Goal: Task Accomplishment & Management: Manage account settings

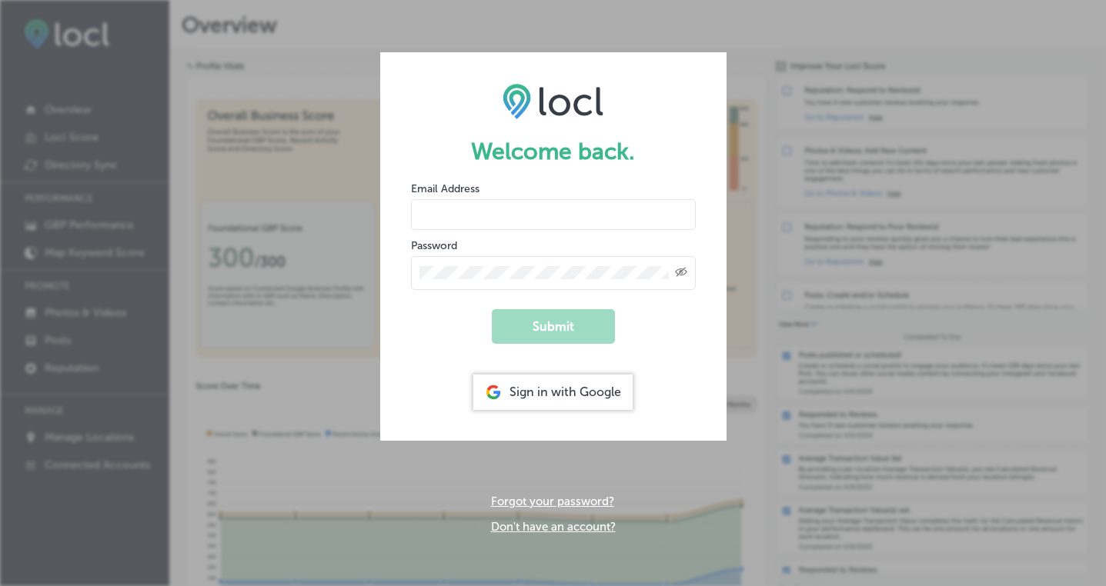
type input "[PERSON_NAME][EMAIL_ADDRESS][DOMAIN_NAME]"
click at [558, 322] on button "Submit" at bounding box center [553, 326] width 123 height 35
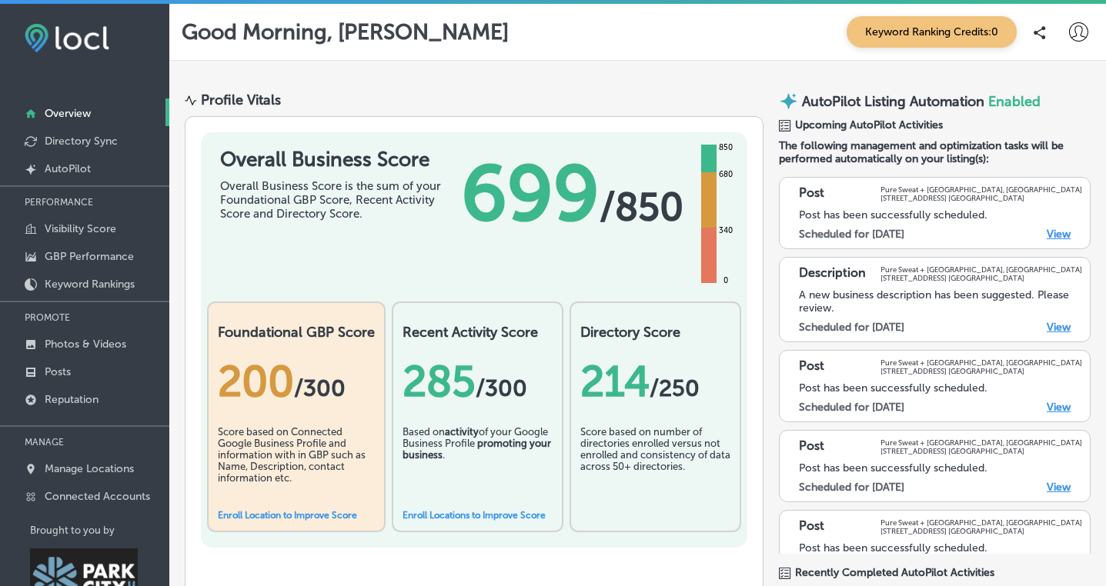
click at [1062, 324] on link "View" at bounding box center [1058, 327] width 24 height 13
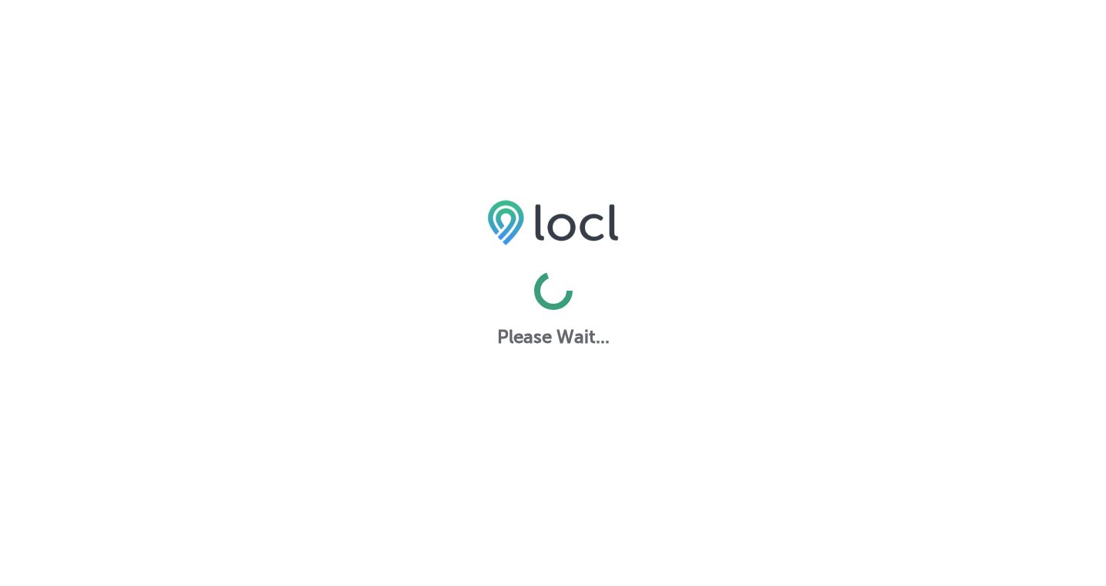
select select "US"
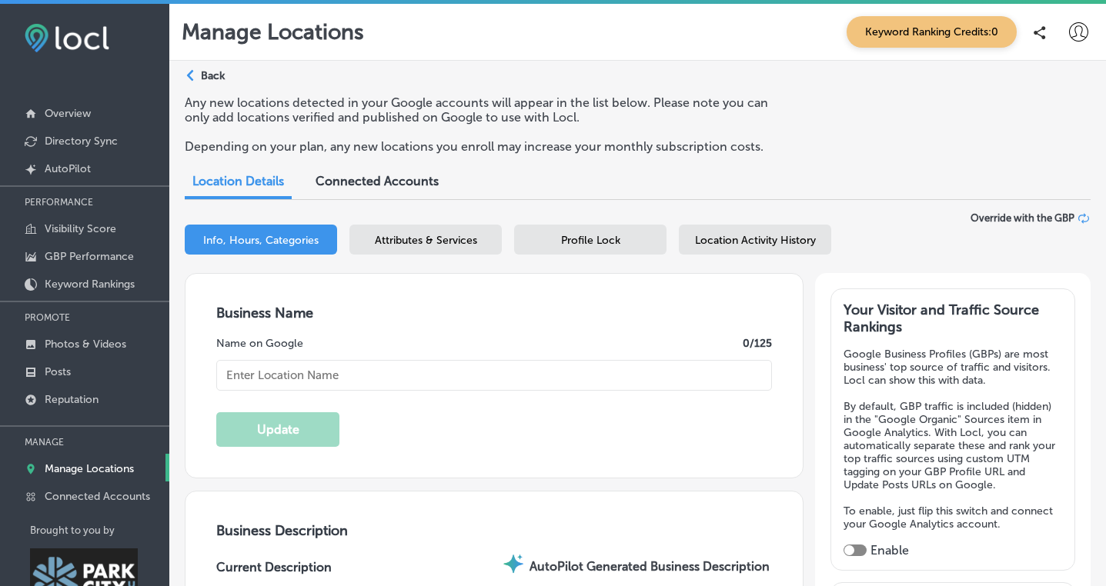
type input "Pure Sweat + [GEOGRAPHIC_DATA], [GEOGRAPHIC_DATA]"
type input "30"
checkbox input "true"
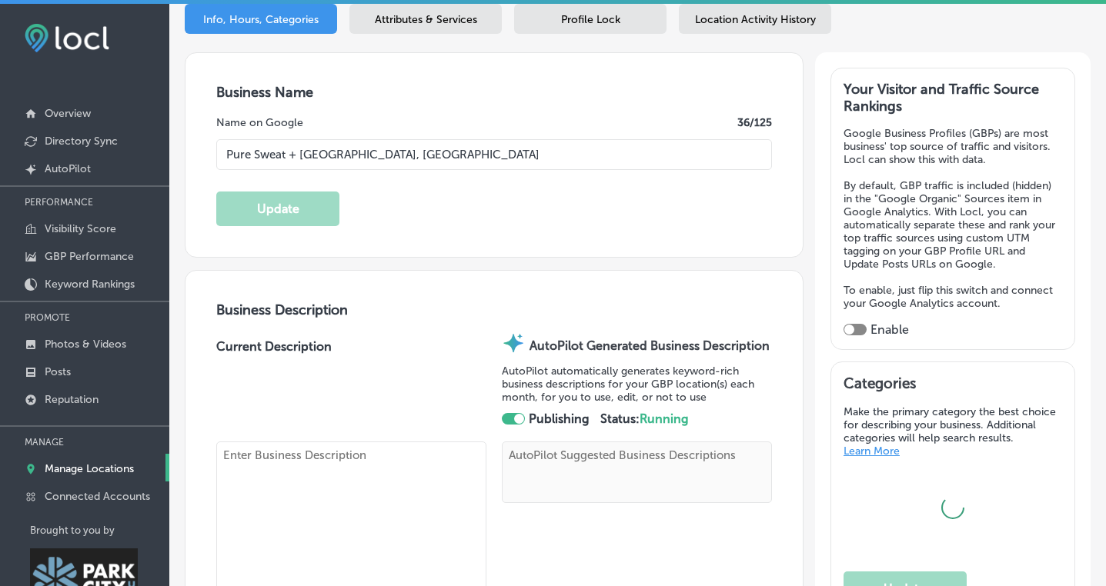
type textarea "Discover a wellness sanctuary at [GEOGRAPHIC_DATA] + [GEOGRAPHIC_DATA], [GEOGRA…"
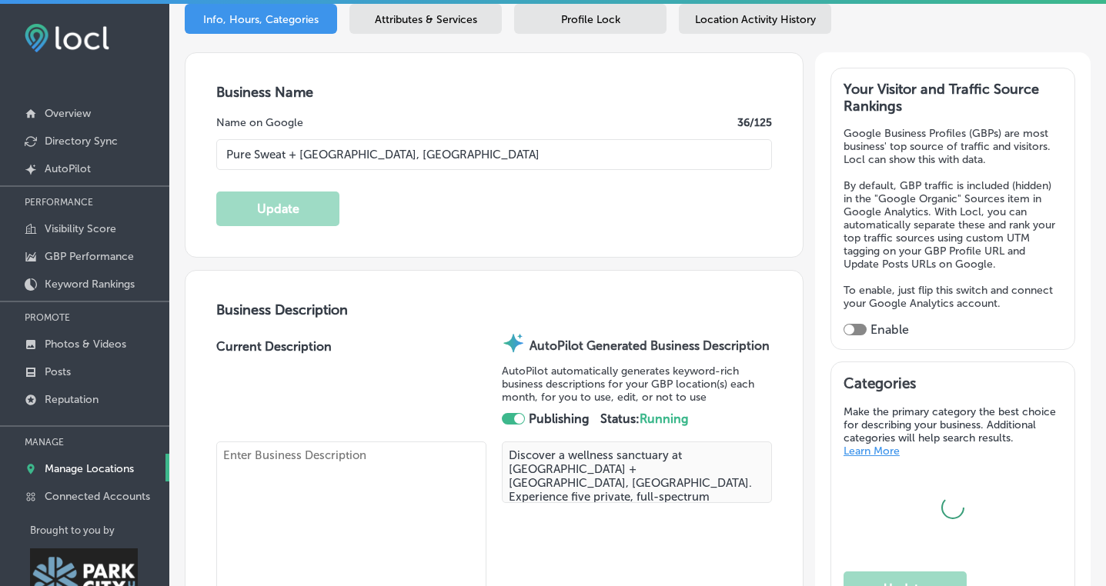
scroll to position [225, 0]
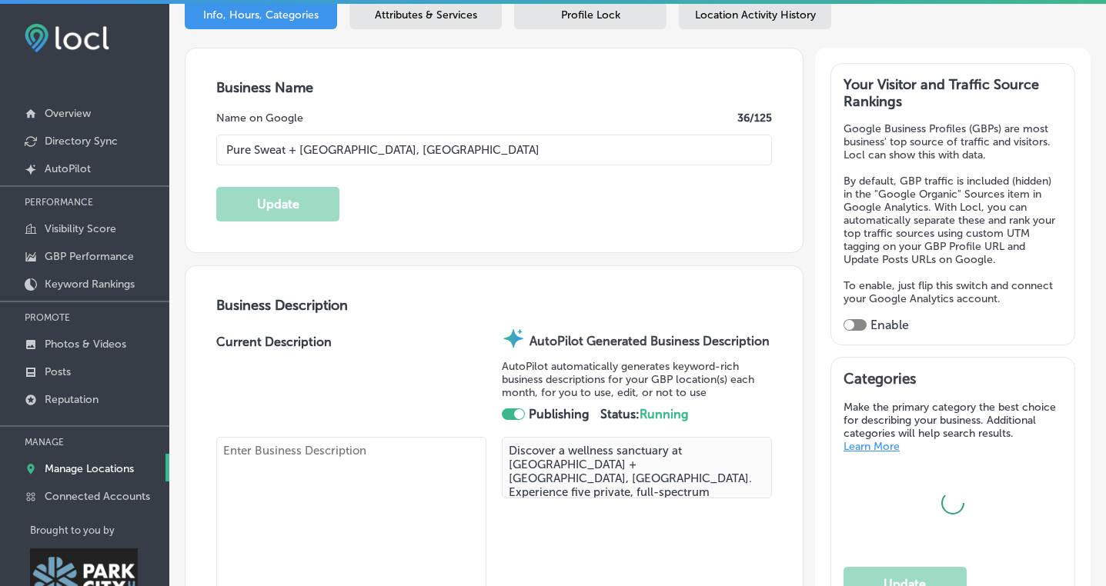
type input "[URL][DOMAIN_NAME][US_STATE]"
type input "1571 Redstone Center Dr"
type input "Suite 105"
type input "[GEOGRAPHIC_DATA]"
type input "84098"
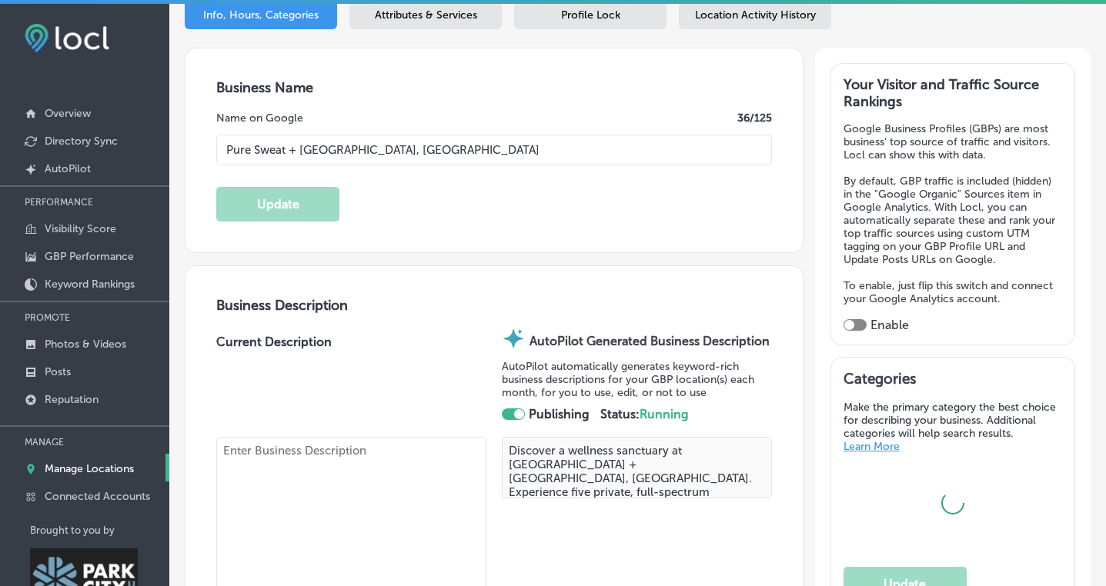
type input "US"
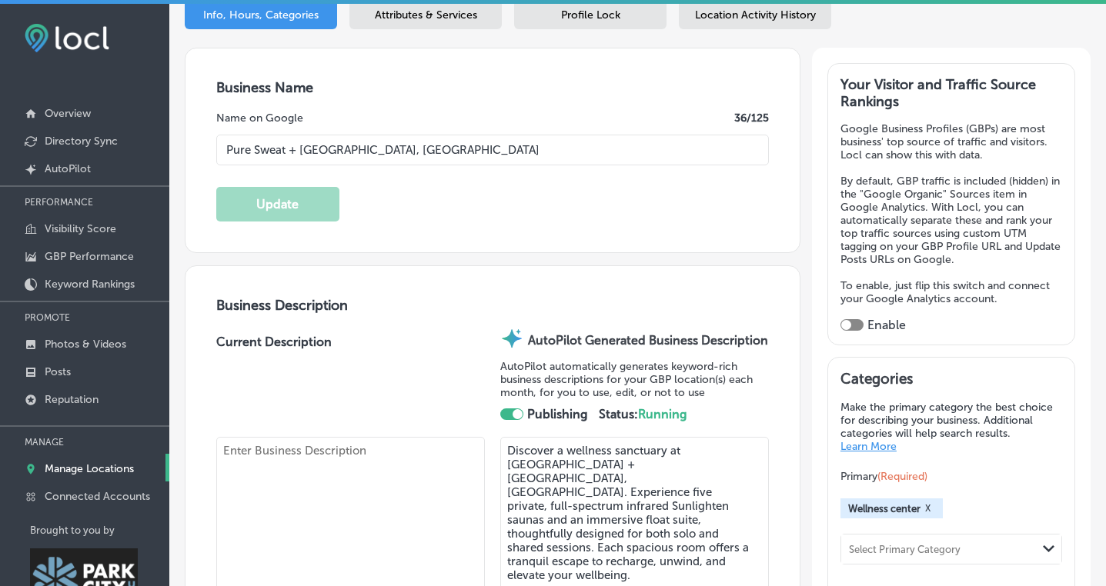
type textarea "We offer five full-spectrum infrared Sunlighten saunas and a float suite. All o…"
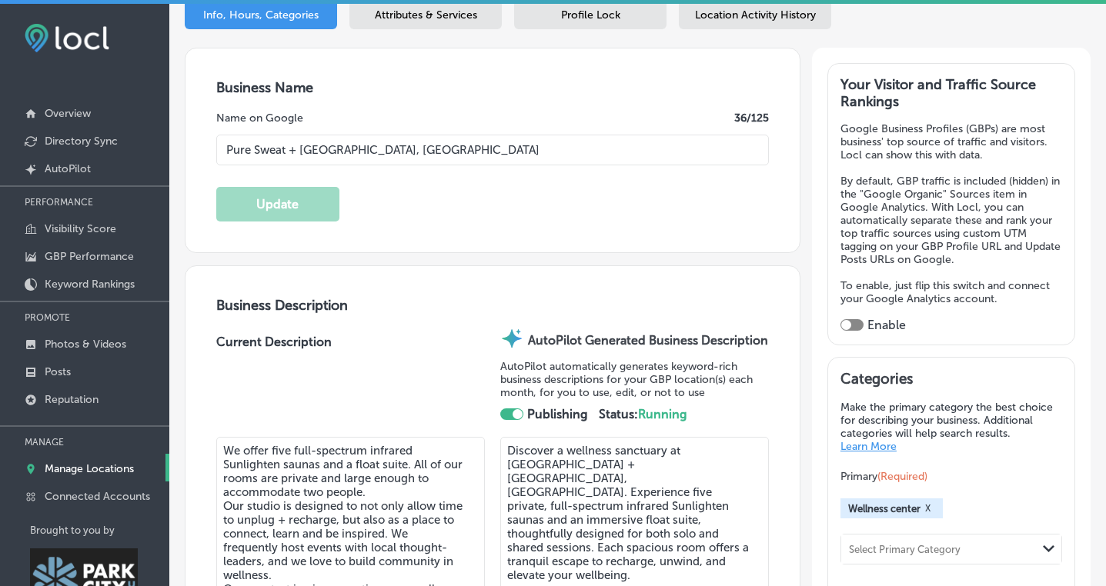
type input "[PHONE_NUMBER]"
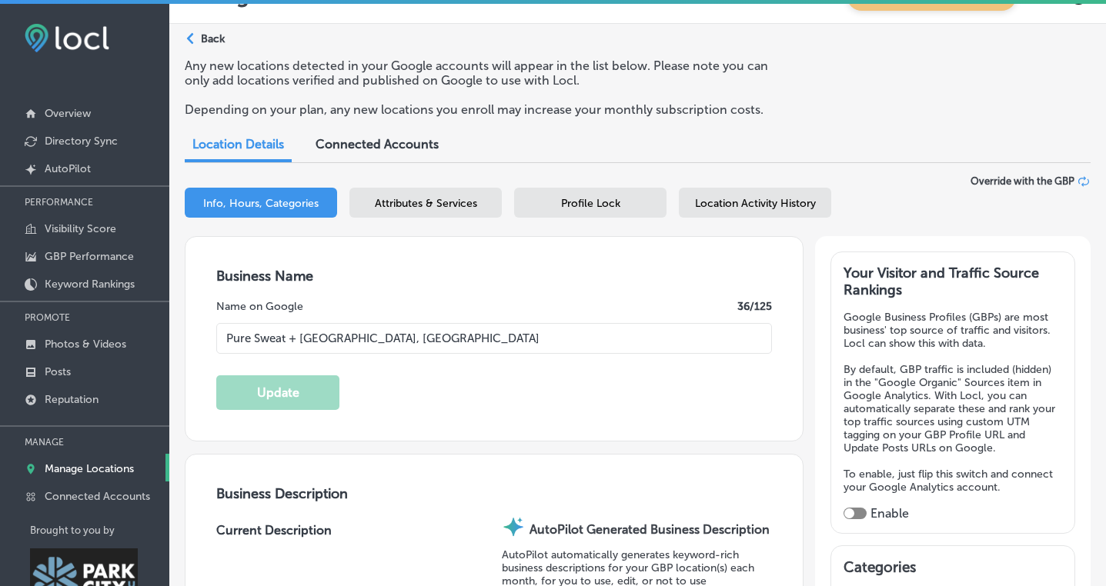
scroll to position [0, 0]
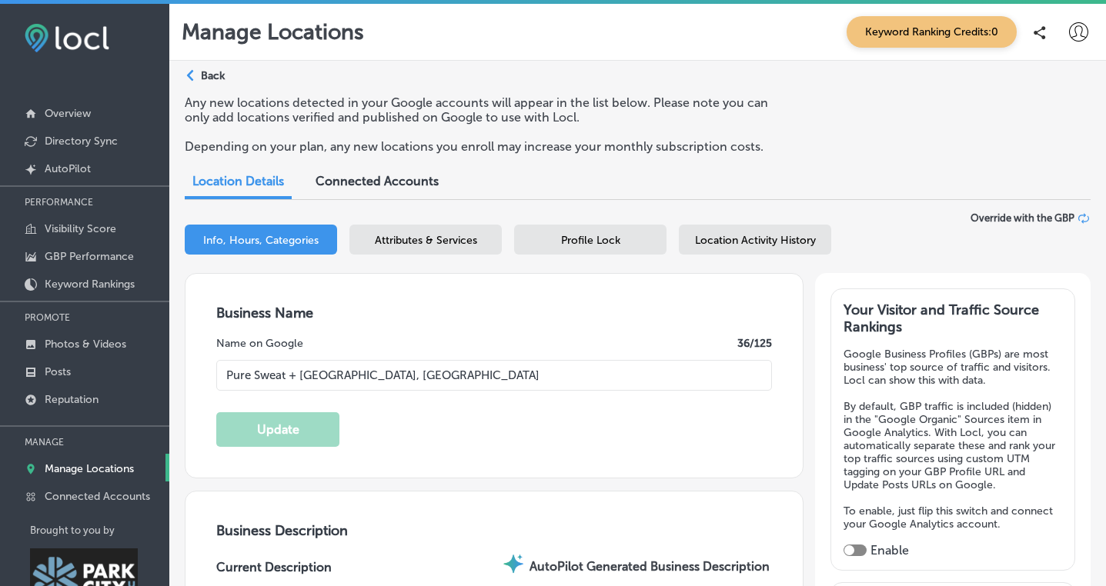
click at [212, 72] on p "Back" at bounding box center [213, 75] width 24 height 13
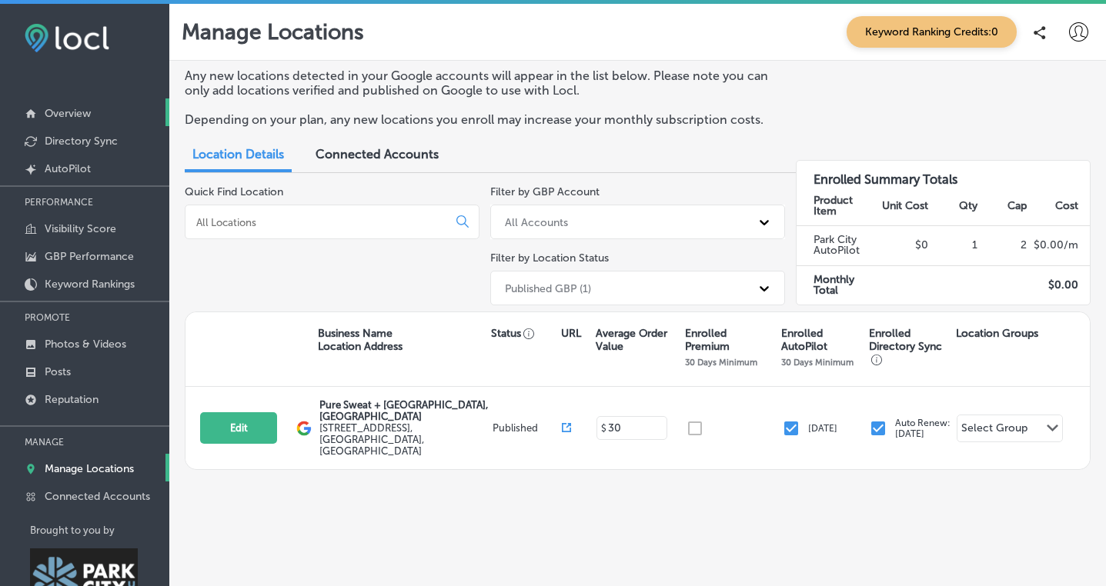
click at [75, 118] on p "Overview" at bounding box center [68, 113] width 46 height 13
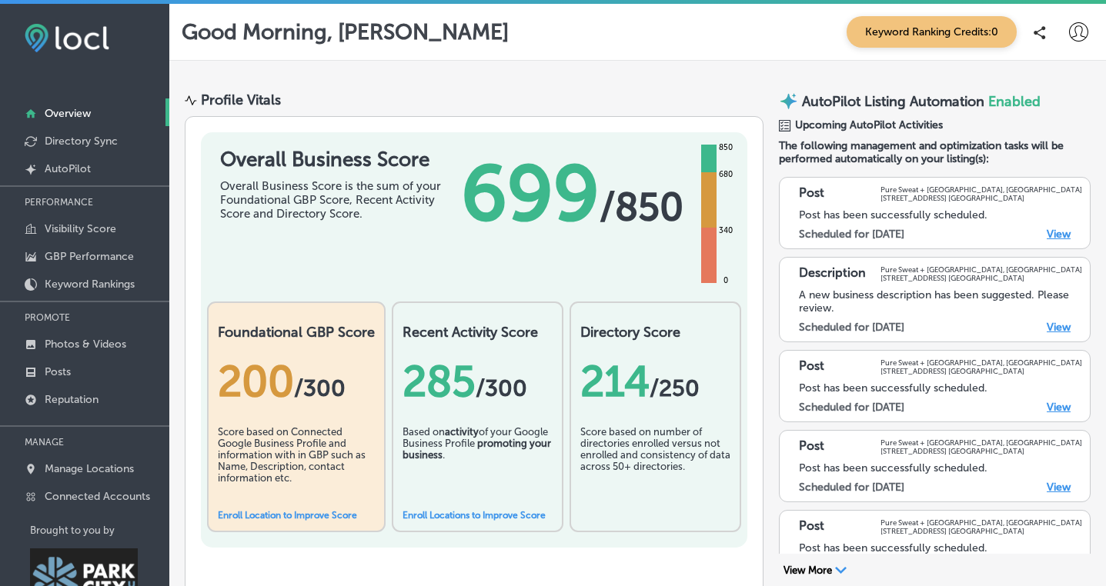
click at [1062, 327] on link "View" at bounding box center [1058, 327] width 24 height 13
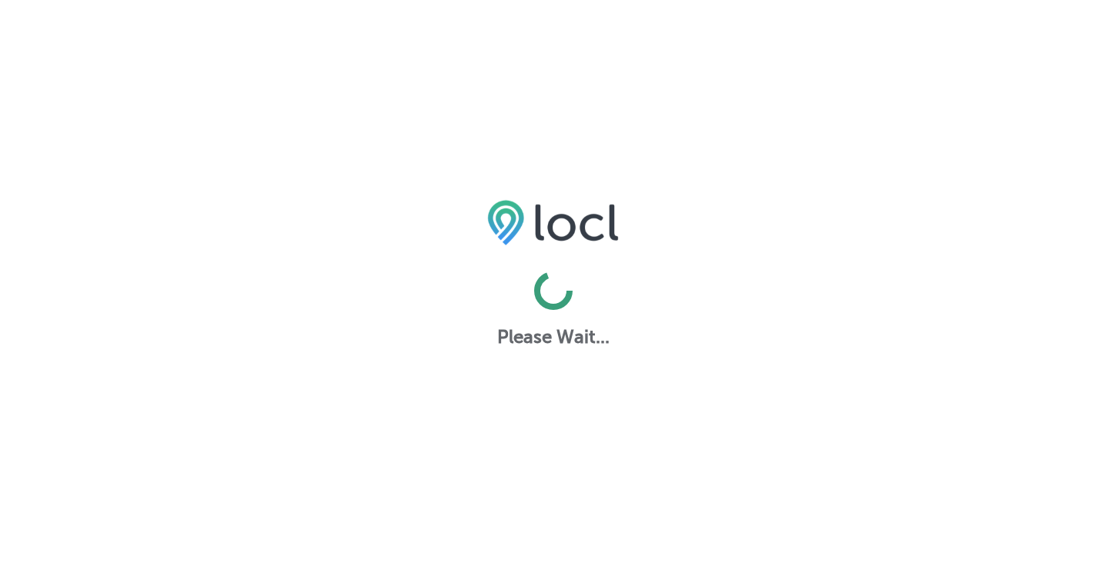
select select "US"
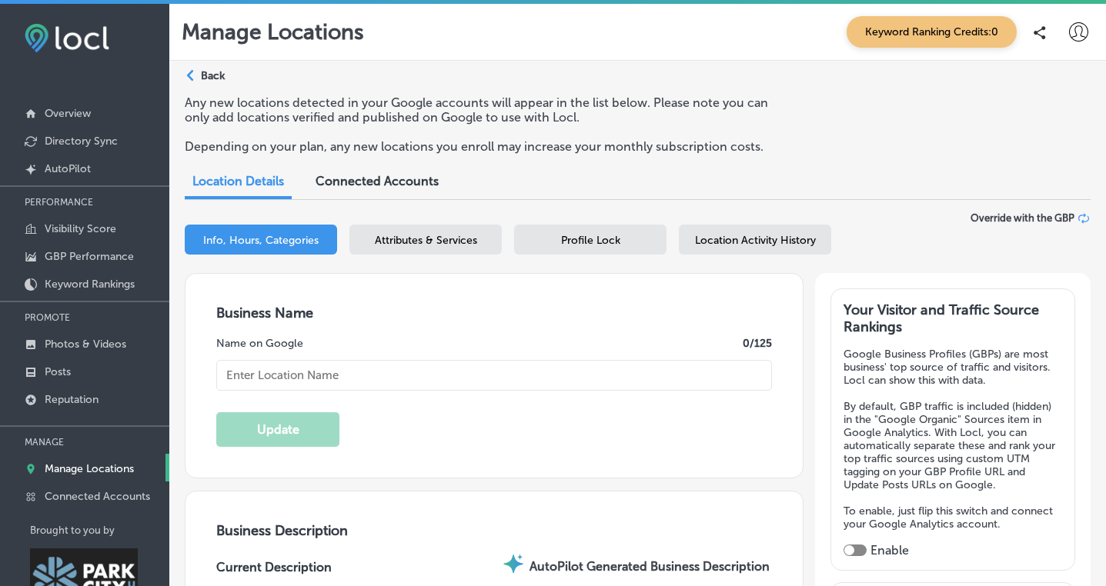
type input "Pure Sweat + [GEOGRAPHIC_DATA], [GEOGRAPHIC_DATA]"
type input "1571 Redstone Center Dr"
type input "Suite 105"
type input "[GEOGRAPHIC_DATA]"
type input "84098"
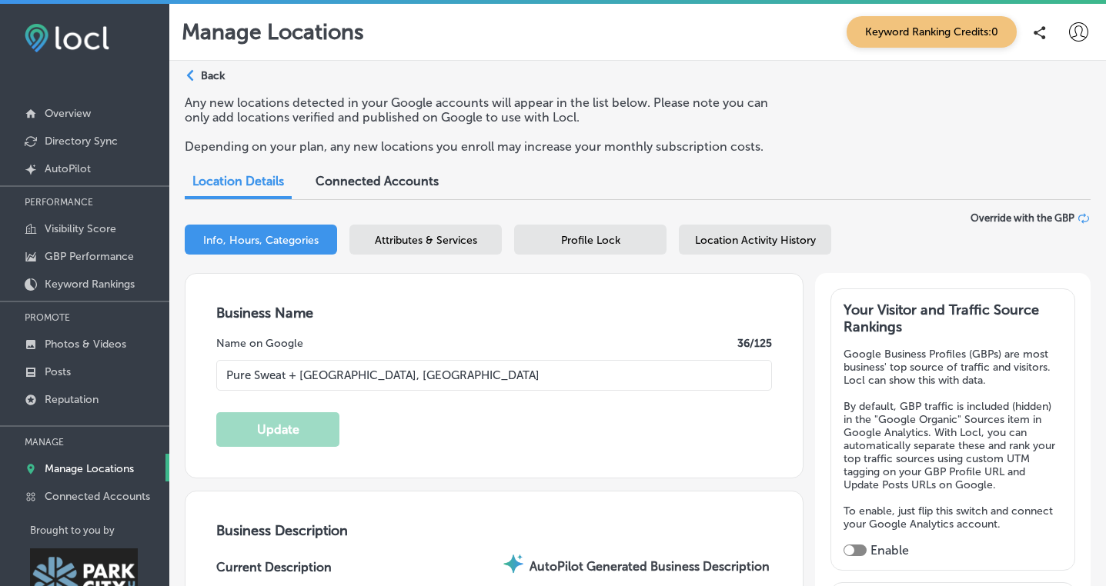
type input "US"
type input "[URL][DOMAIN_NAME][US_STATE]"
type input "30"
type textarea "We offer five full-spectrum infrared Sunlighten saunas and a float suite. All o…"
type textarea "Discover a wellness sanctuary at [GEOGRAPHIC_DATA] + [GEOGRAPHIC_DATA], [GEOGRA…"
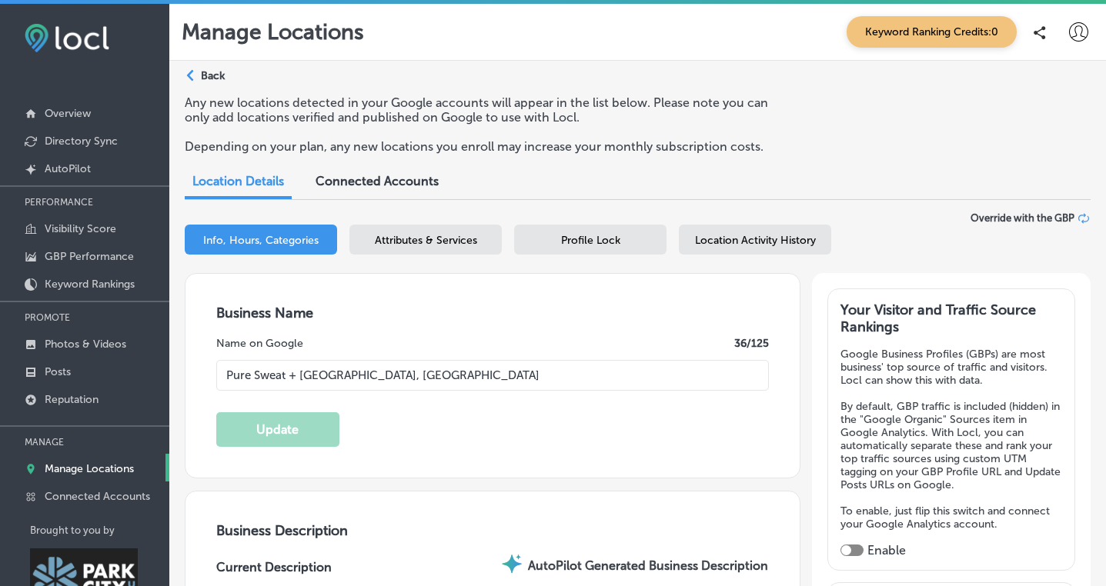
checkbox input "true"
type input "[PHONE_NUMBER]"
click at [450, 244] on span "Attributes & Services" at bounding box center [426, 240] width 102 height 13
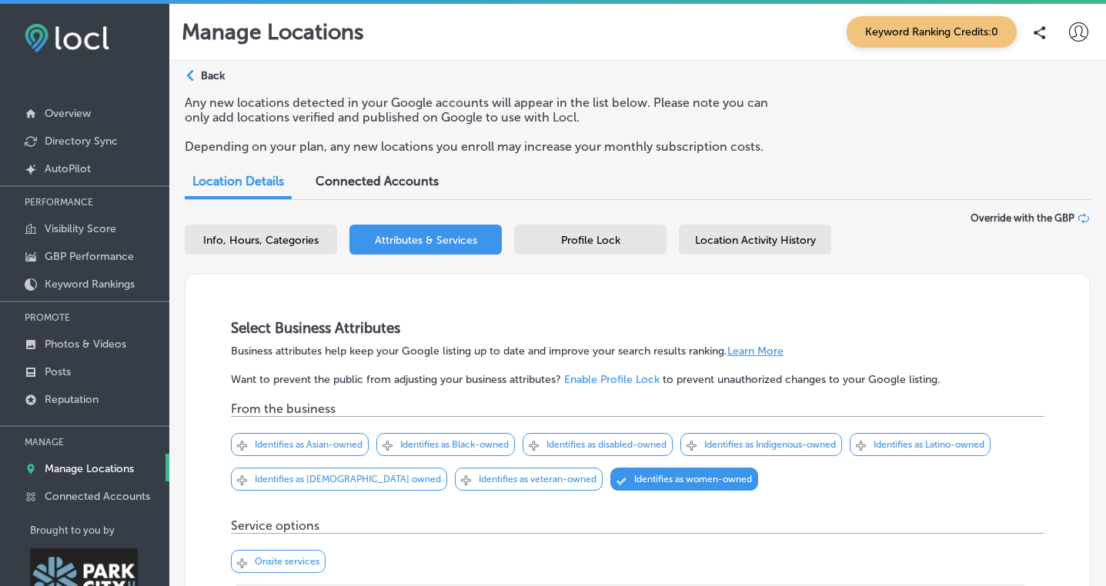
click at [399, 182] on span "Connected Accounts" at bounding box center [376, 181] width 123 height 15
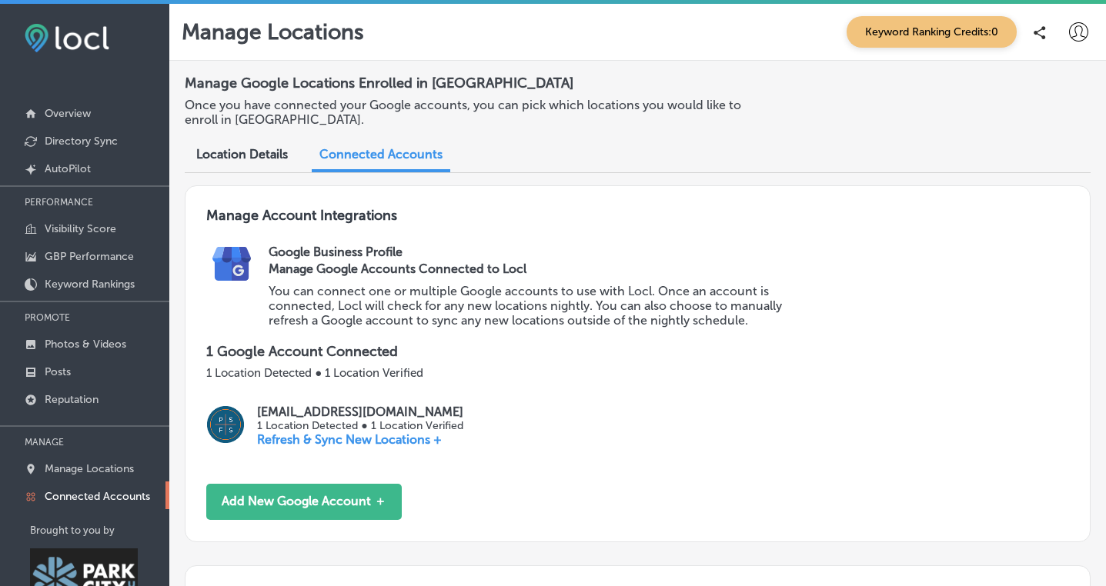
click at [1078, 26] on icon at bounding box center [1078, 31] width 19 height 19
click at [1022, 168] on p "Log Out" at bounding box center [1026, 165] width 46 height 18
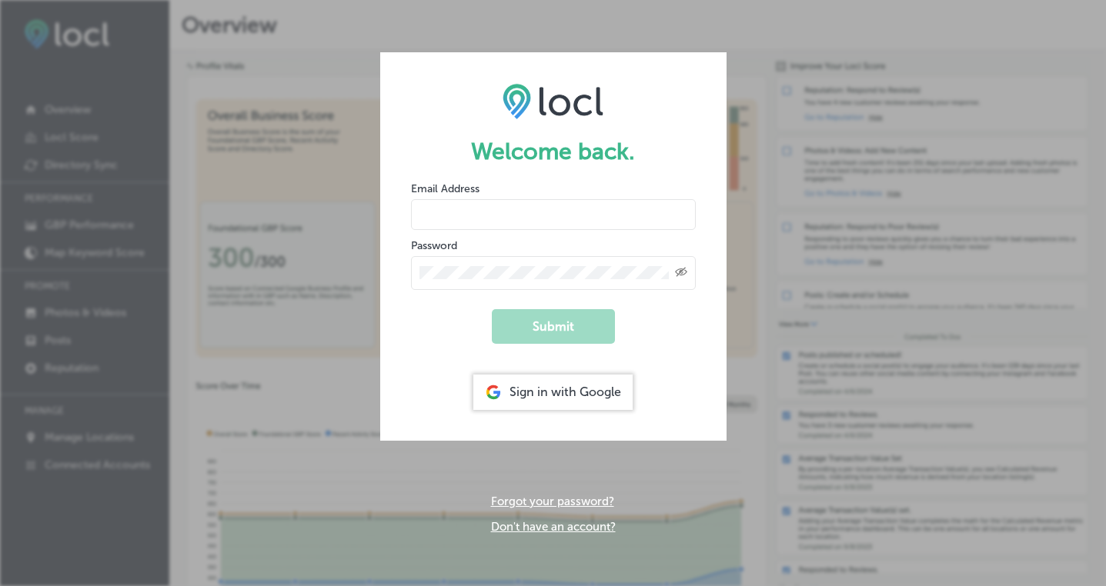
type input "[PERSON_NAME][EMAIL_ADDRESS][DOMAIN_NAME]"
